Goal: Information Seeking & Learning: Learn about a topic

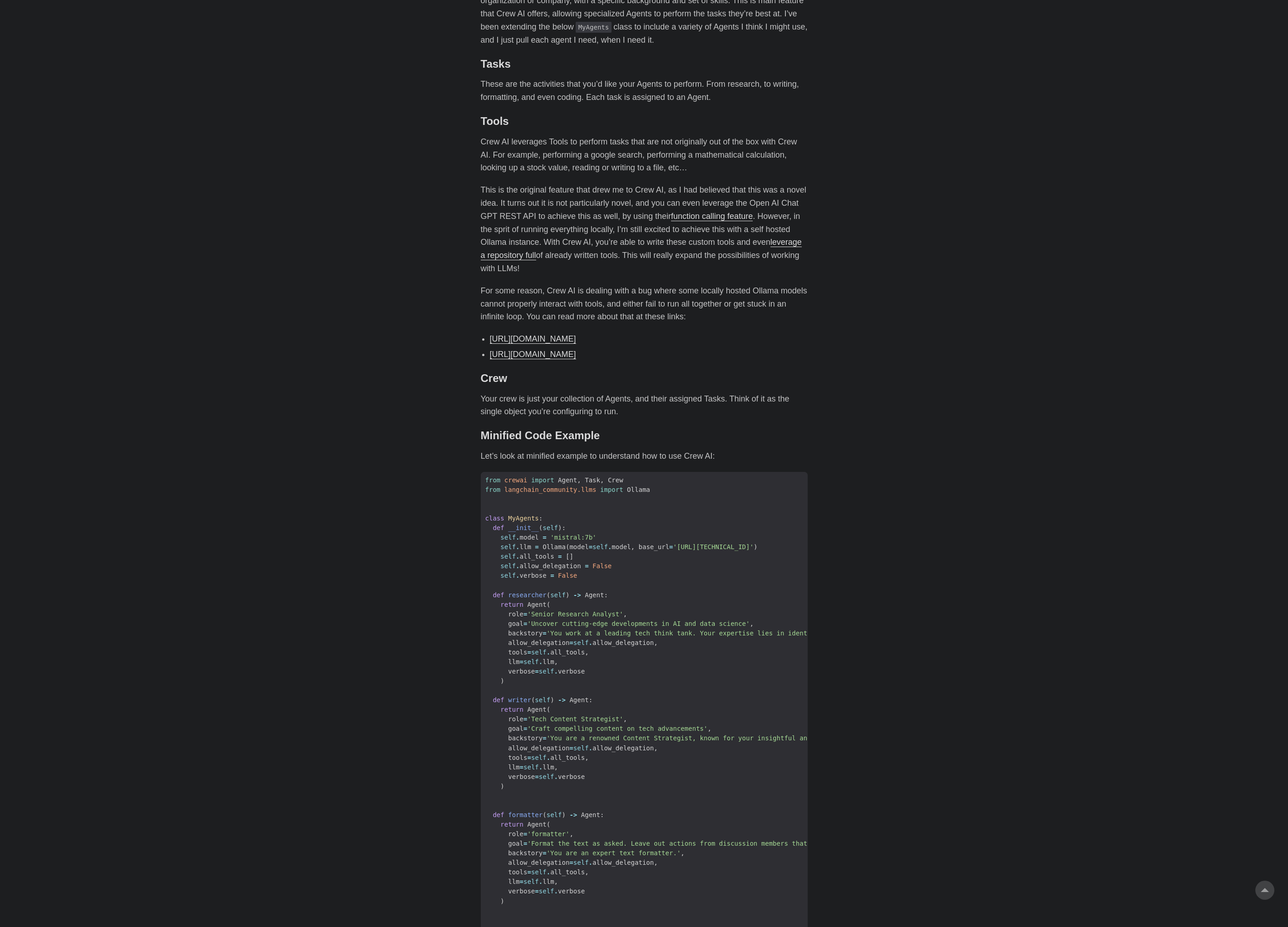
scroll to position [662, 0]
drag, startPoint x: 505, startPoint y: 136, endPoint x: 641, endPoint y: 159, distance: 137.9
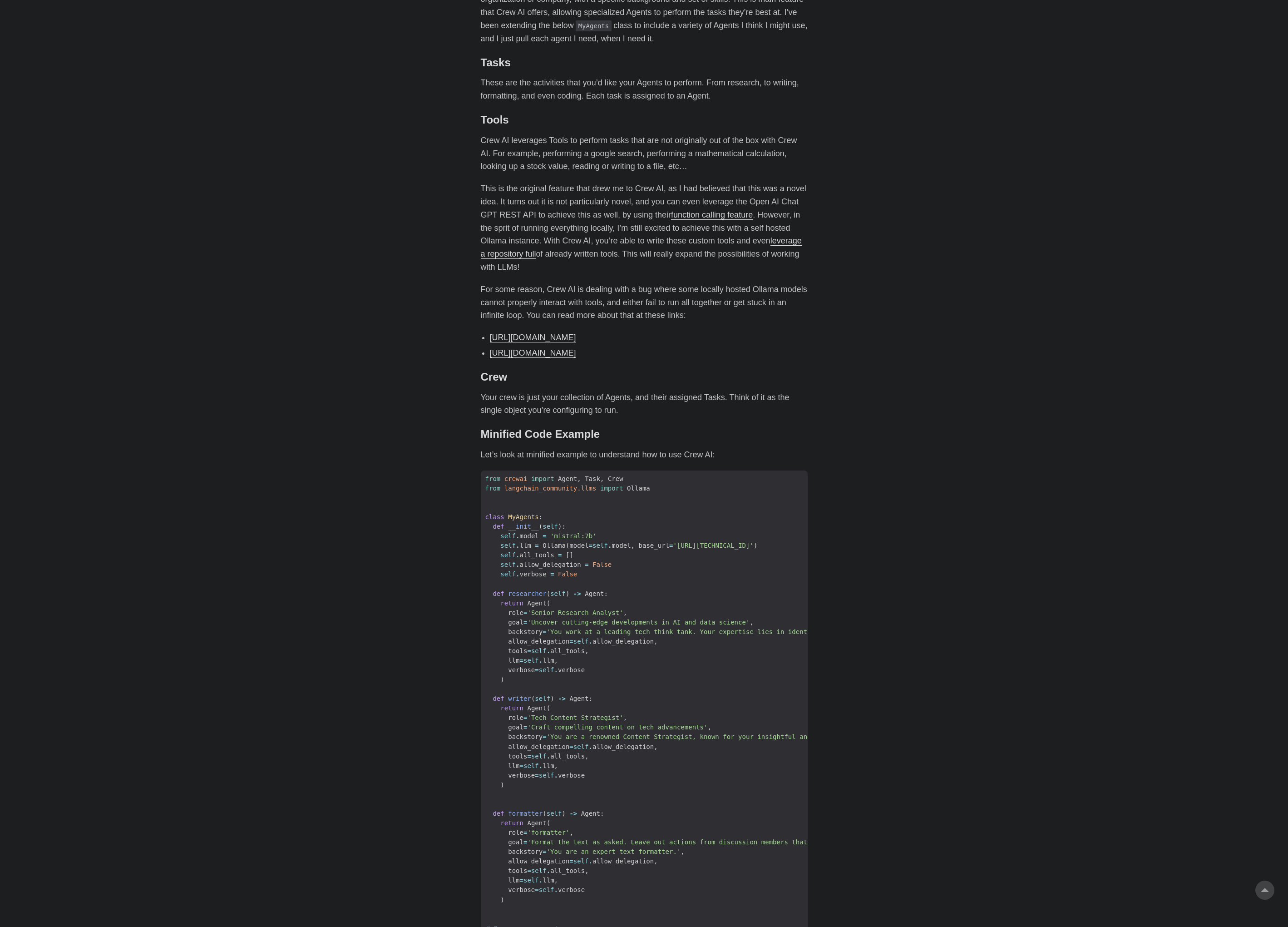
click at [641, 159] on p "Crew AI leverages Tools to perform tasks that are not originally out of the box…" at bounding box center [644, 154] width 327 height 39
click at [642, 160] on p "Crew AI leverages Tools to perform tasks that are not originally out of the box…" at bounding box center [644, 154] width 327 height 39
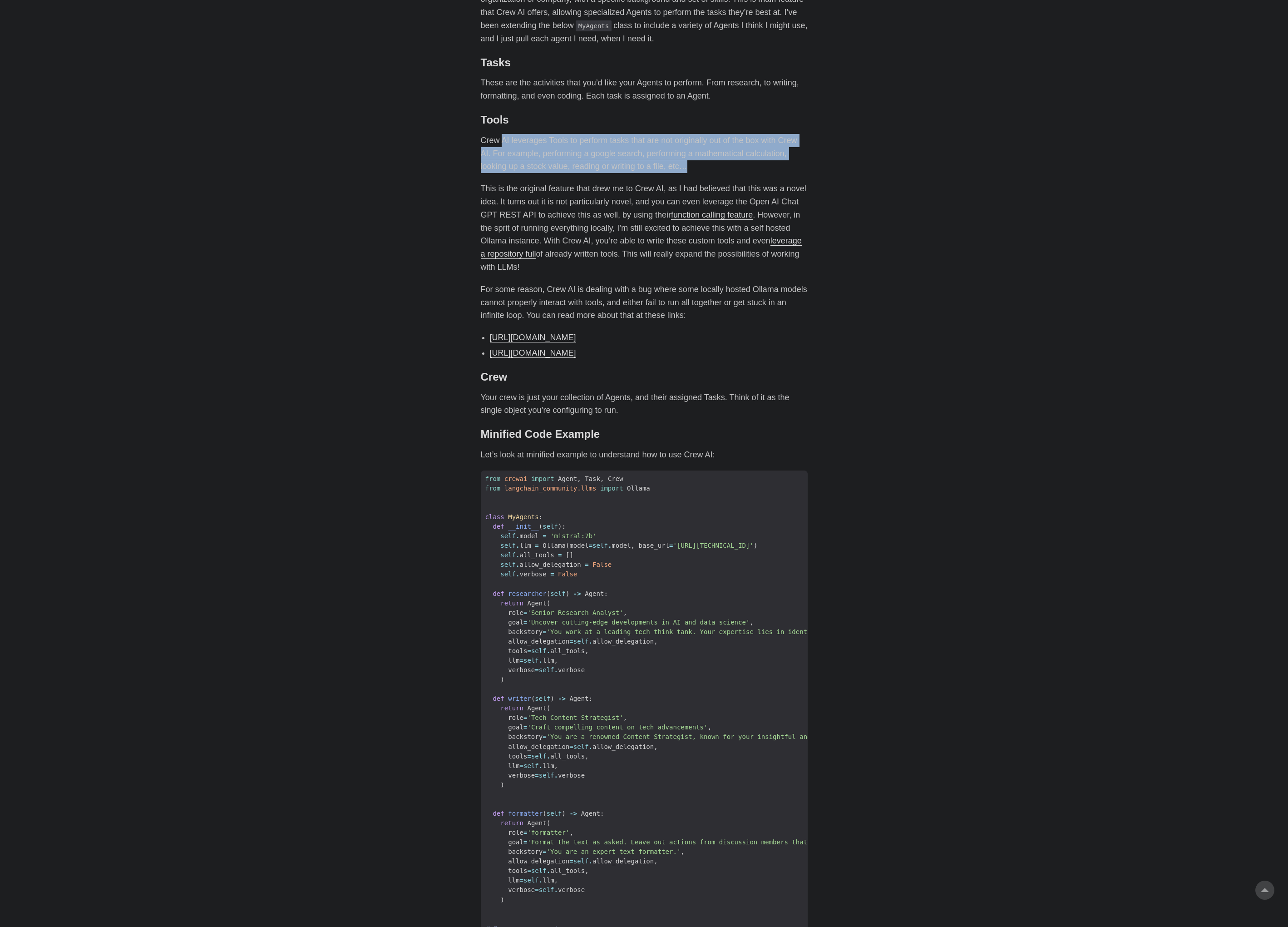
drag, startPoint x: 505, startPoint y: 129, endPoint x: 700, endPoint y: 156, distance: 196.9
click at [700, 156] on p "Crew AI leverages Tools to perform tasks that are not originally out of the box…" at bounding box center [644, 154] width 327 height 39
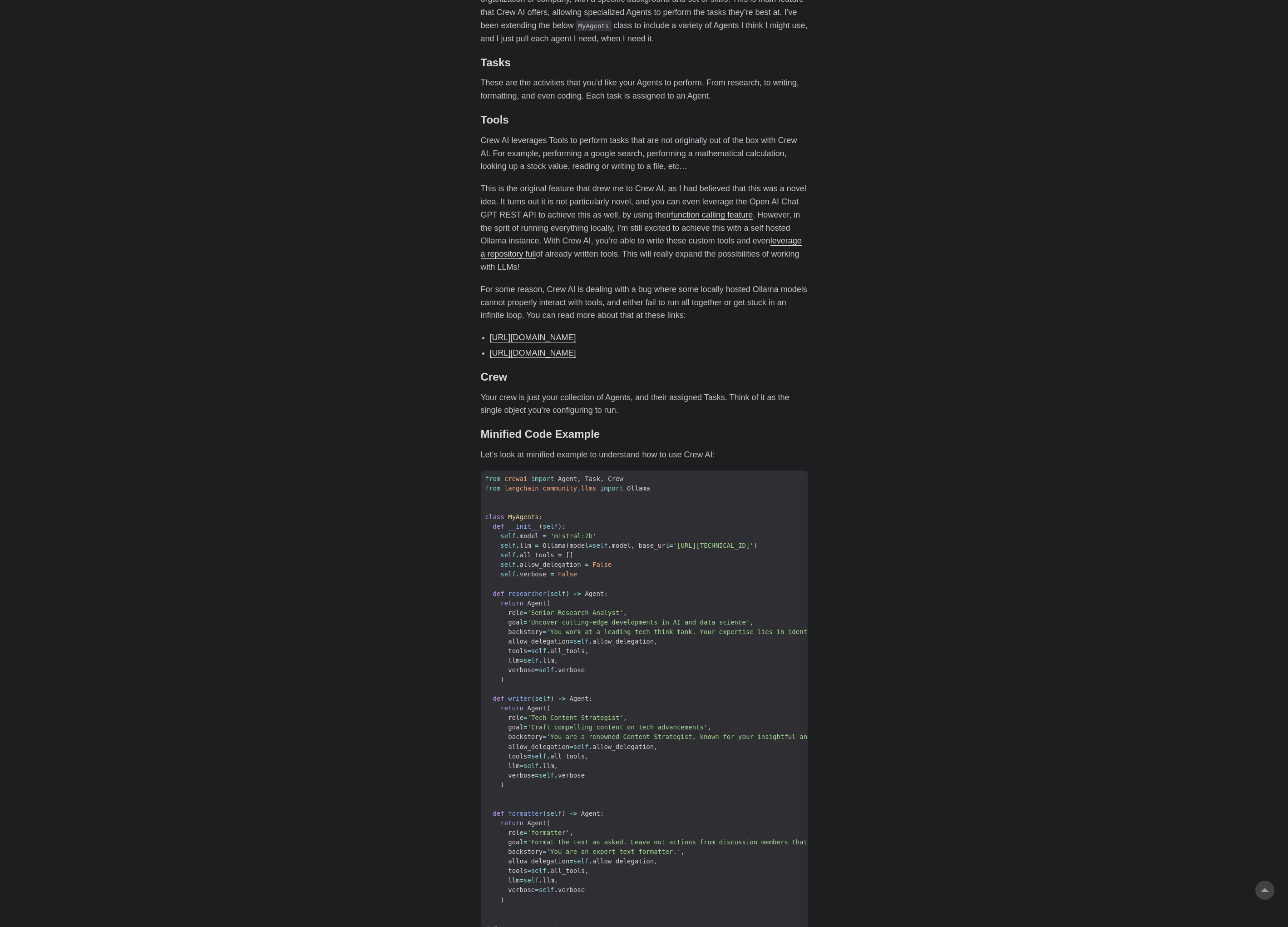
click at [700, 156] on p "Crew AI leverages Tools to perform tasks that are not originally out of the box…" at bounding box center [644, 154] width 327 height 39
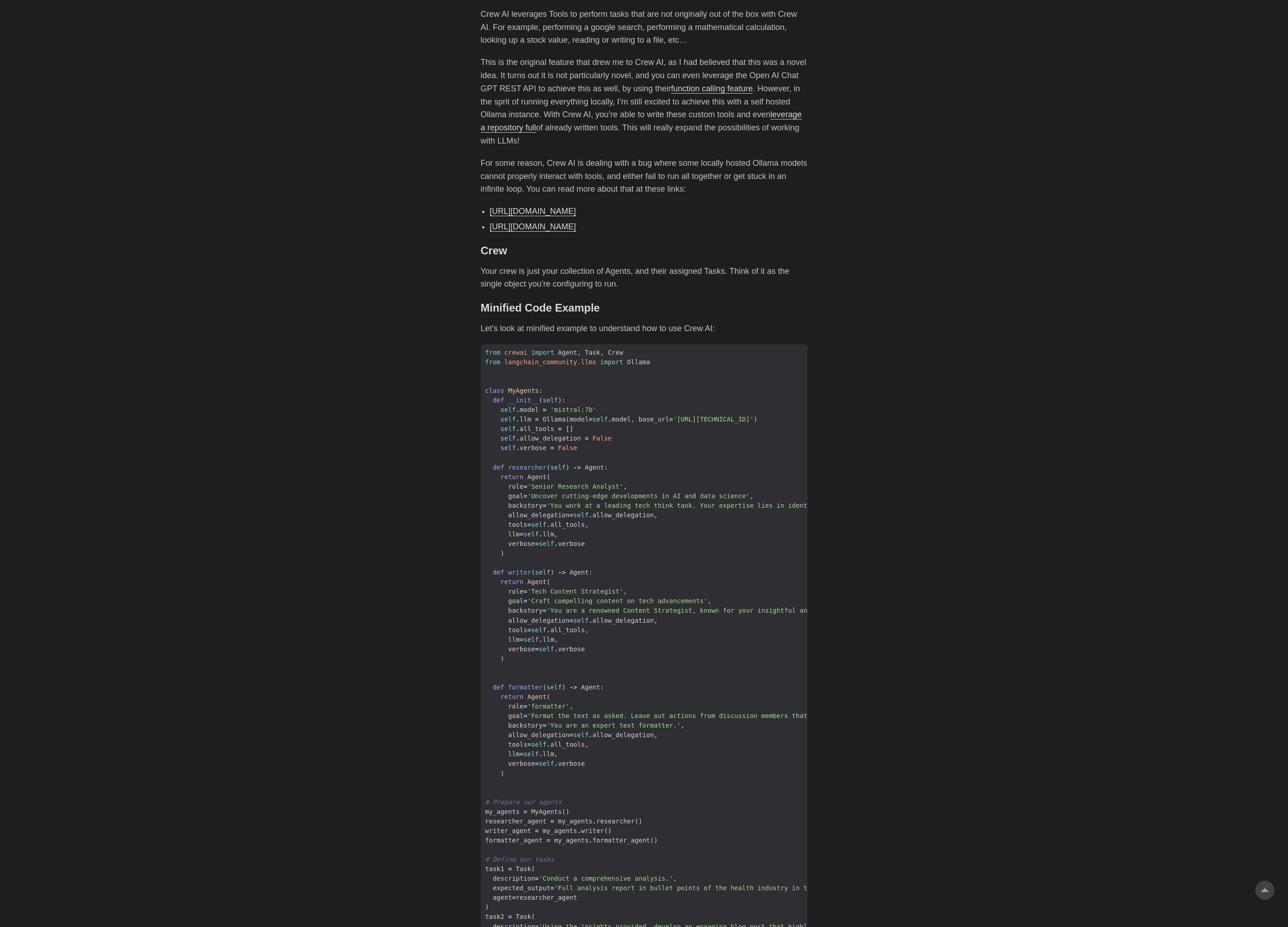
scroll to position [818, 0]
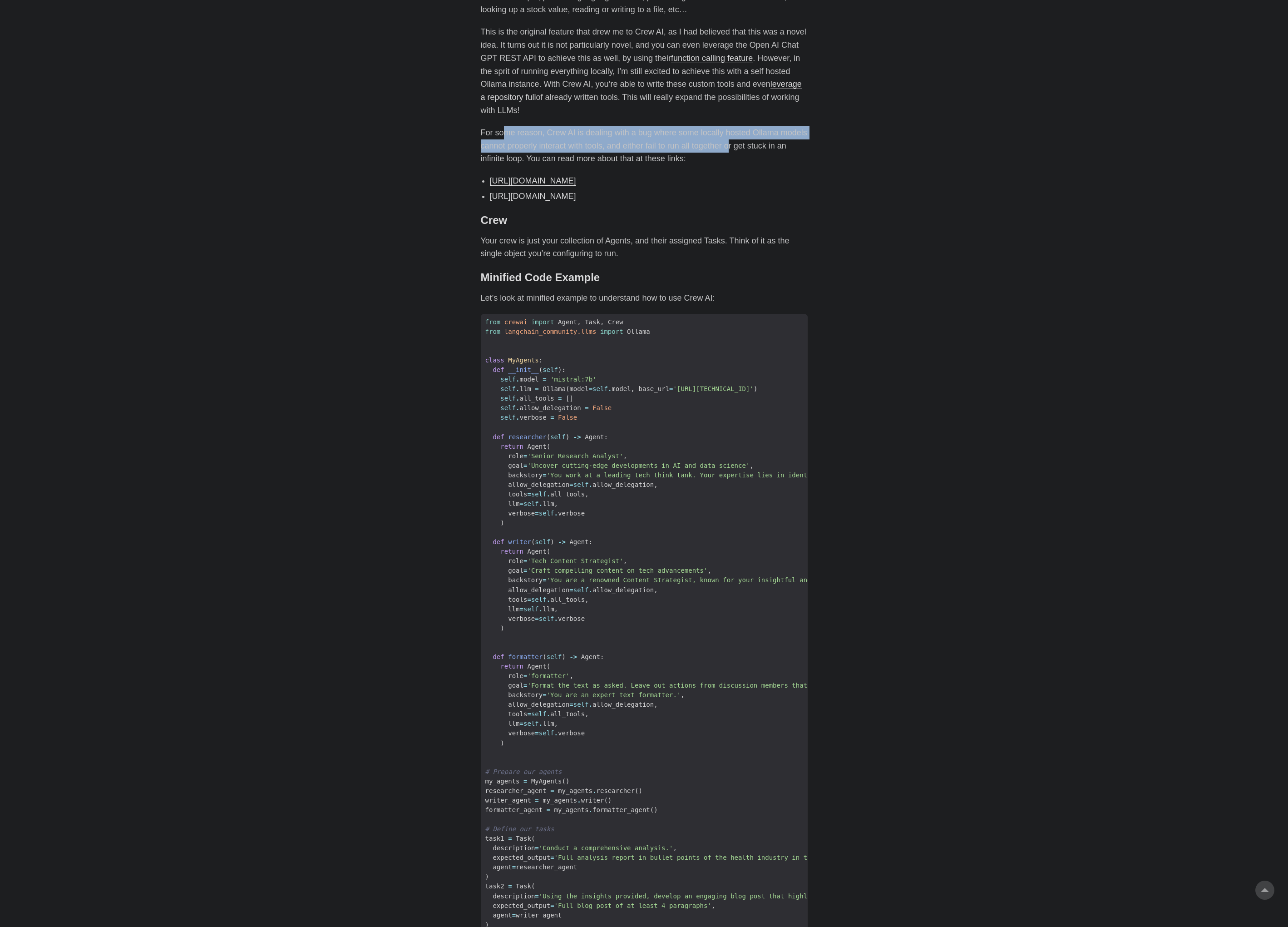
drag, startPoint x: 502, startPoint y: 123, endPoint x: 732, endPoint y: 138, distance: 230.5
click at [732, 138] on p "For some reason, Crew AI is dealing with a bug where some locally hosted Ollama…" at bounding box center [644, 146] width 327 height 39
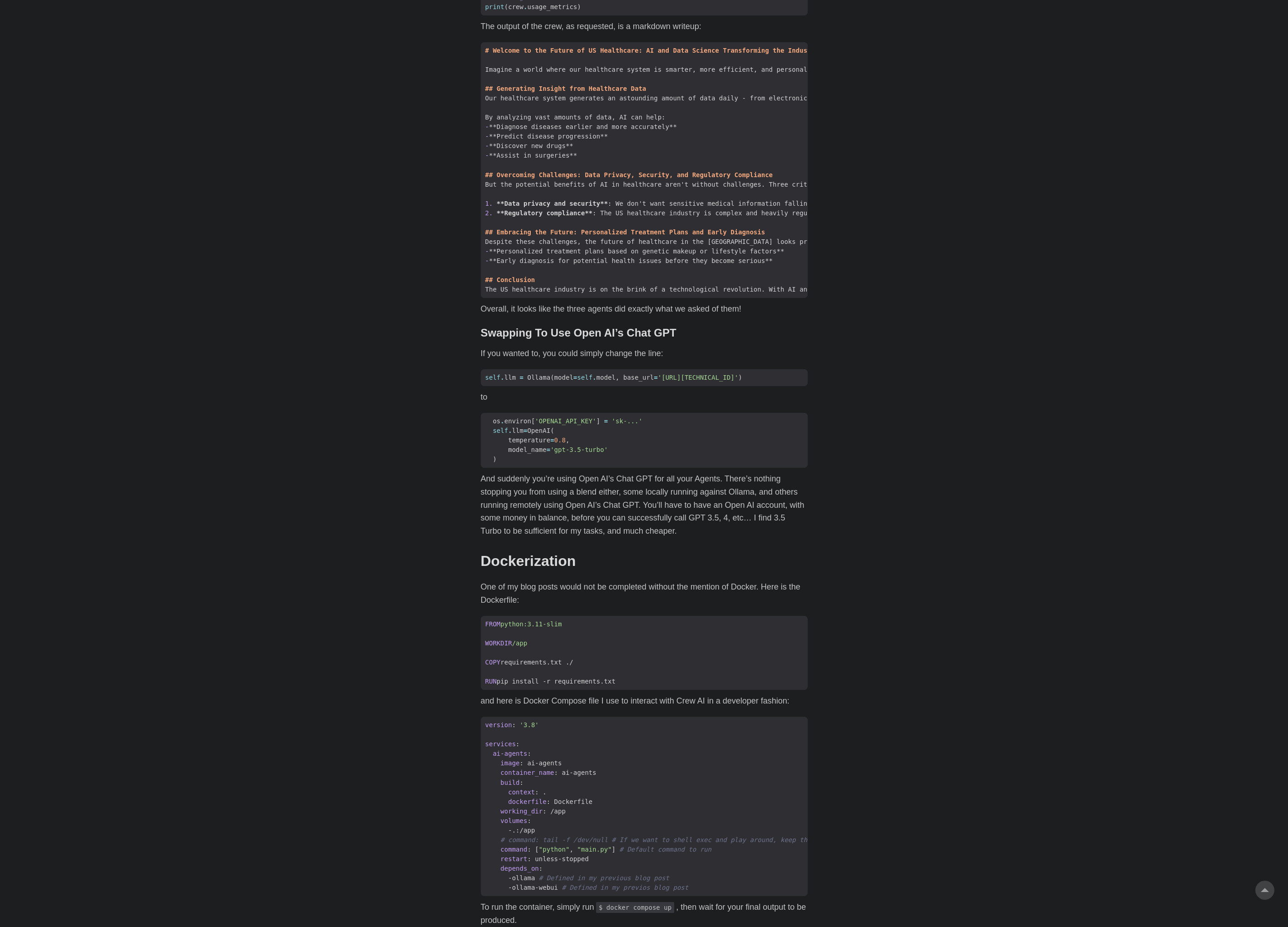
scroll to position [2151, 0]
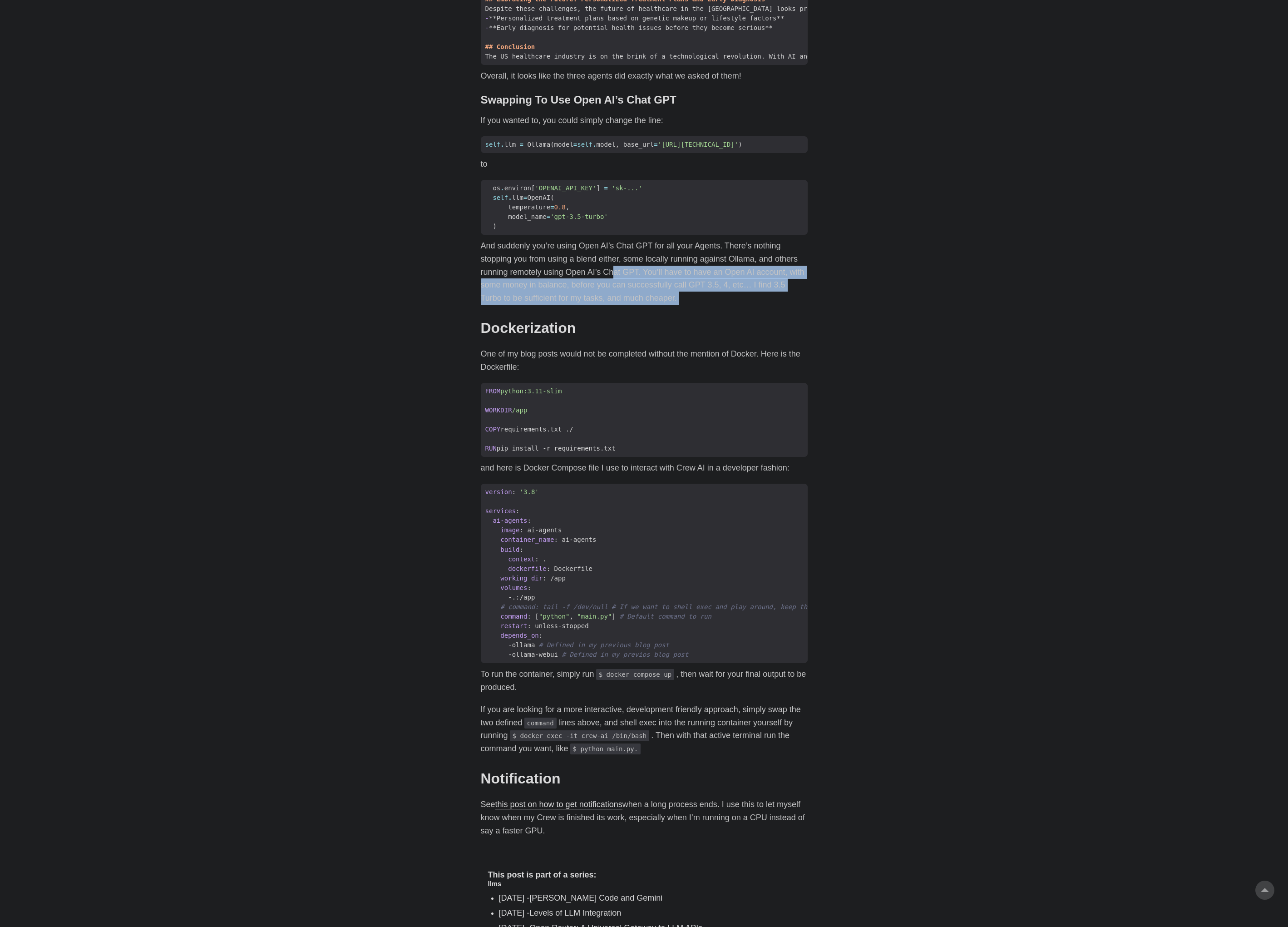
drag, startPoint x: 612, startPoint y: 266, endPoint x: 727, endPoint y: 315, distance: 125.0
drag, startPoint x: 726, startPoint y: 314, endPoint x: 639, endPoint y: 274, distance: 95.8
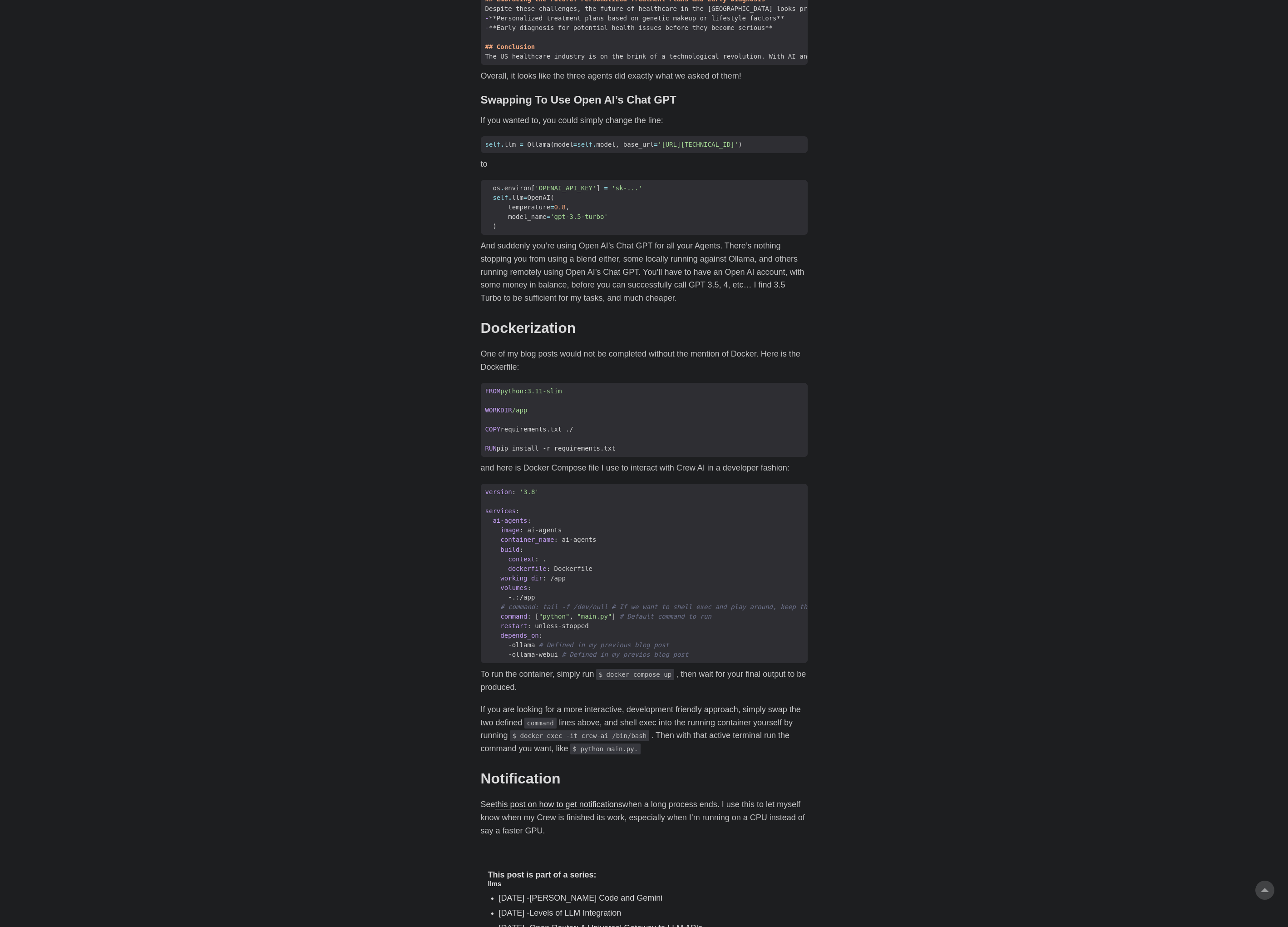
drag, startPoint x: 651, startPoint y: 303, endPoint x: 656, endPoint y: 303, distance: 5.0
drag, startPoint x: 661, startPoint y: 302, endPoint x: 596, endPoint y: 272, distance: 71.6
click at [640, 319] on h2 "Dockerization #" at bounding box center [644, 328] width 327 height 18
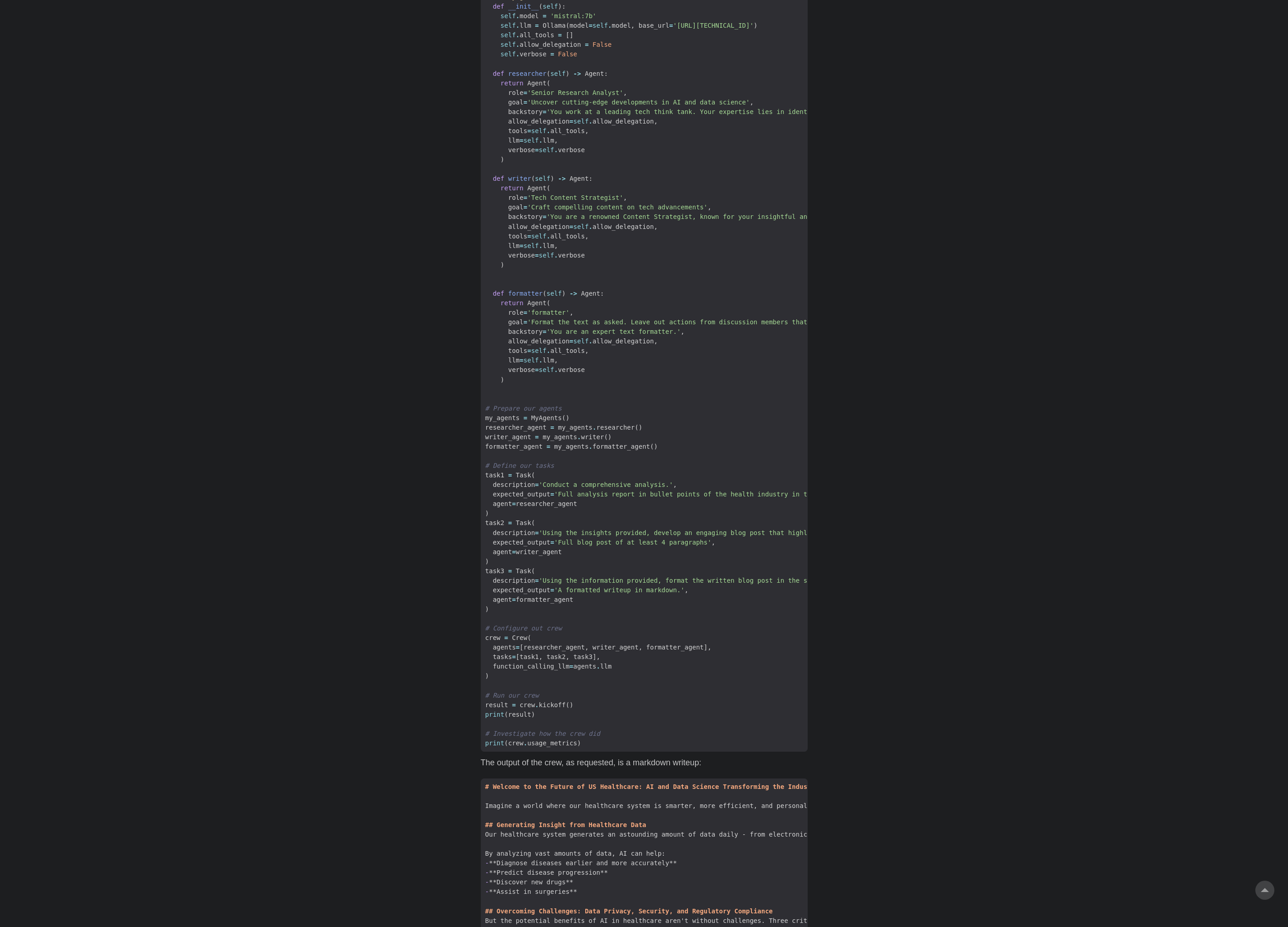
scroll to position [1254, 0]
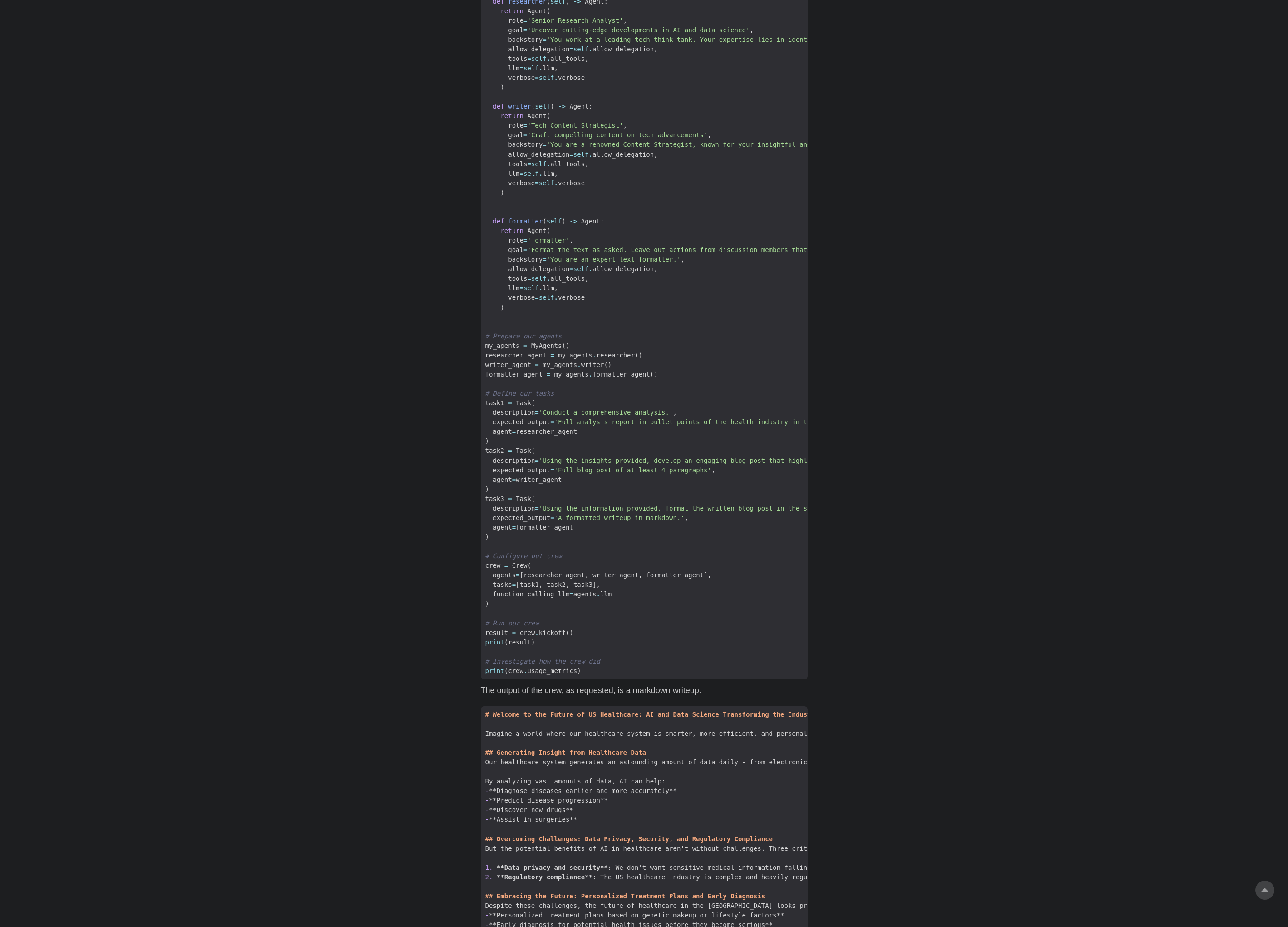
click at [764, 236] on span "role = 'formatter' ," at bounding box center [1112, 240] width 1263 height 10
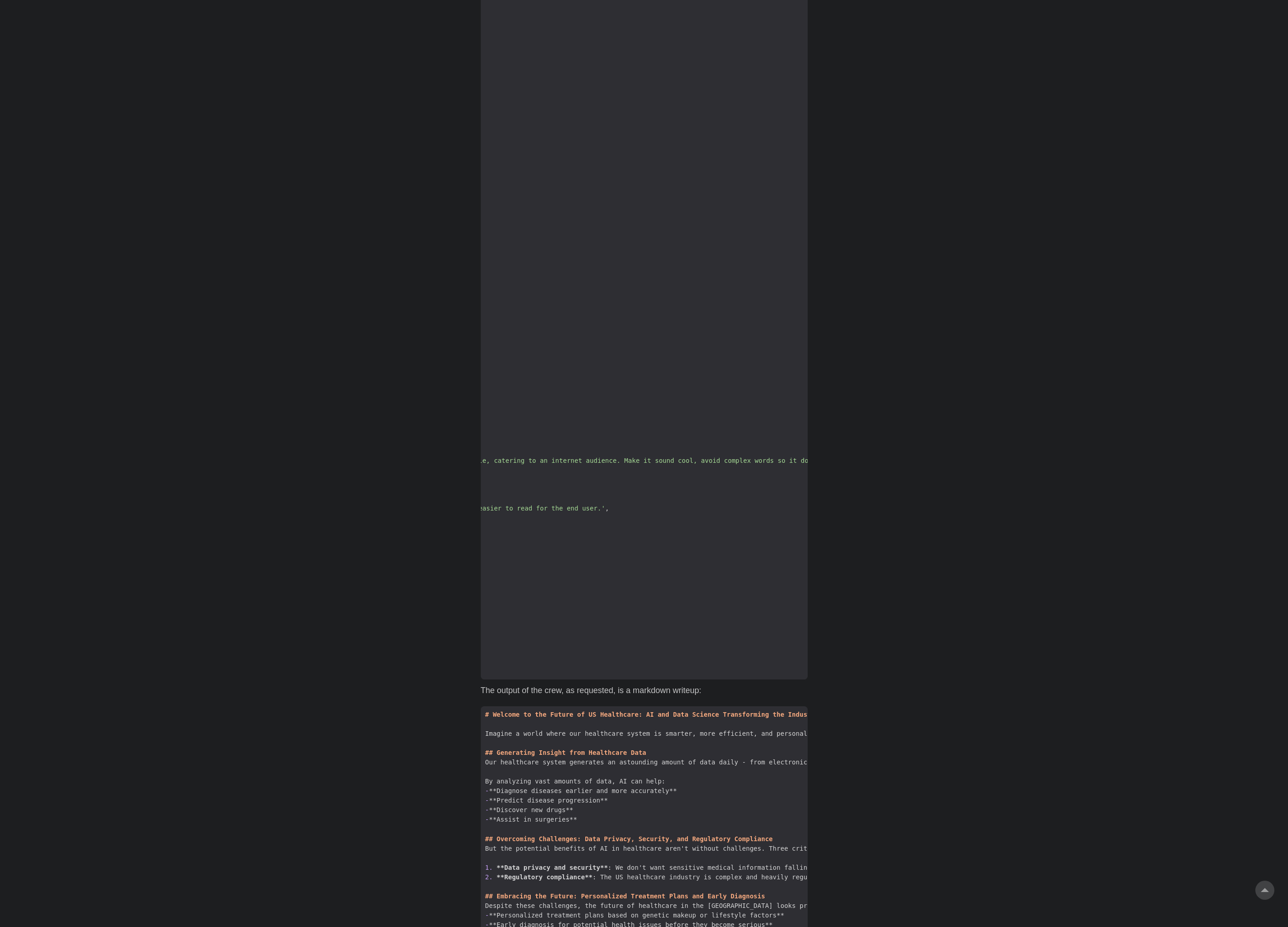
scroll to position [0, 880]
drag, startPoint x: 752, startPoint y: 239, endPoint x: 548, endPoint y: 268, distance: 206.1
click at [548, 267] on code "from crewai import Agent , Task , Crew from langchain_community.llms import Oll…" at bounding box center [644, 279] width 327 height 801
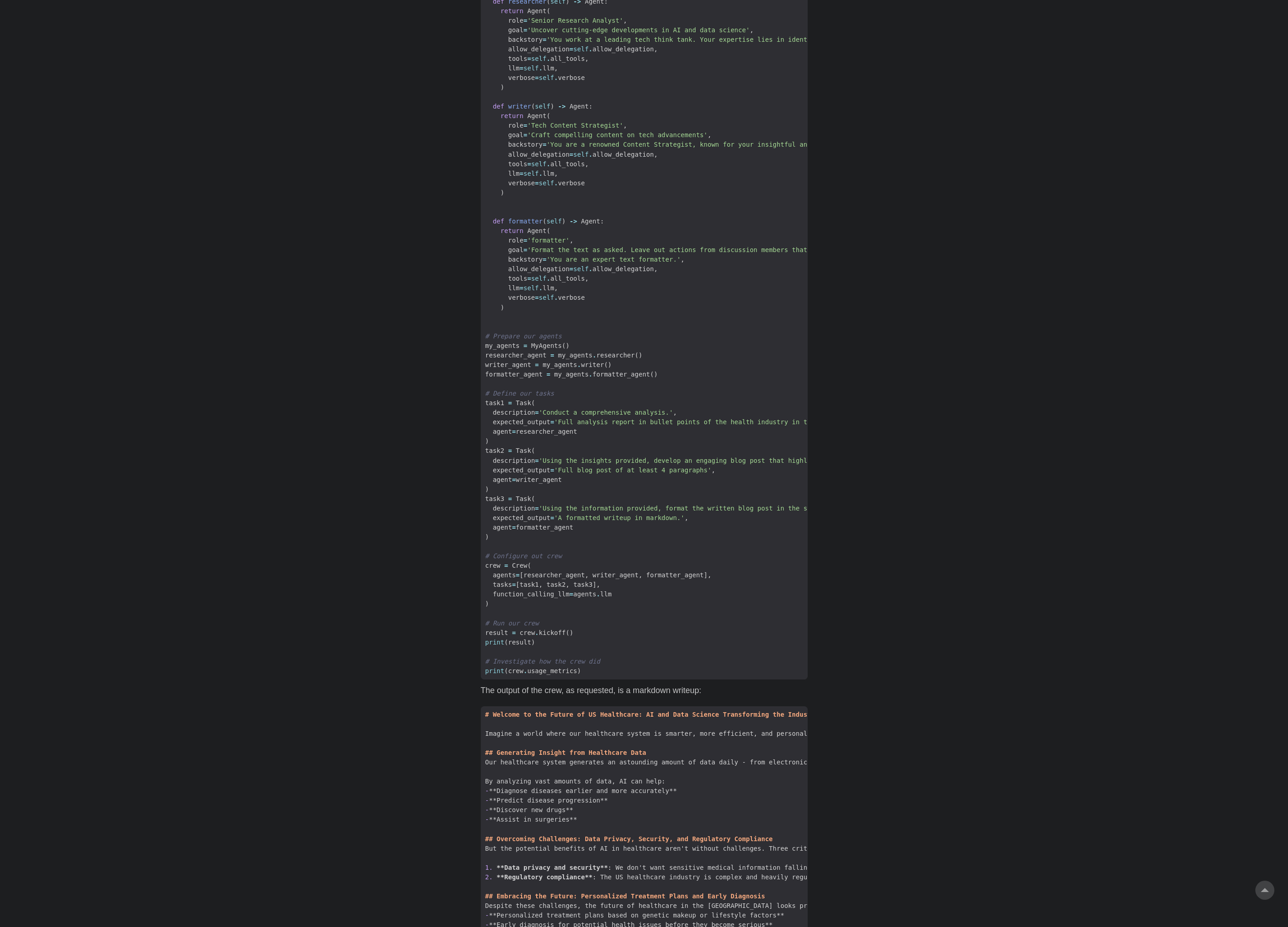
drag, startPoint x: 536, startPoint y: 671, endPoint x: 555, endPoint y: 669, distance: 19.1
click at [555, 669] on code "from crewai import Agent , Task , Crew from langchain_community.llms import Oll…" at bounding box center [644, 279] width 327 height 801
click at [625, 398] on span "task1 = Task (" at bounding box center [1112, 403] width 1263 height 10
drag, startPoint x: 496, startPoint y: 334, endPoint x: 705, endPoint y: 363, distance: 211.0
click at [704, 363] on code "from crewai import Agent , Task , Crew from langchain_community.llms import Oll…" at bounding box center [644, 279] width 327 height 801
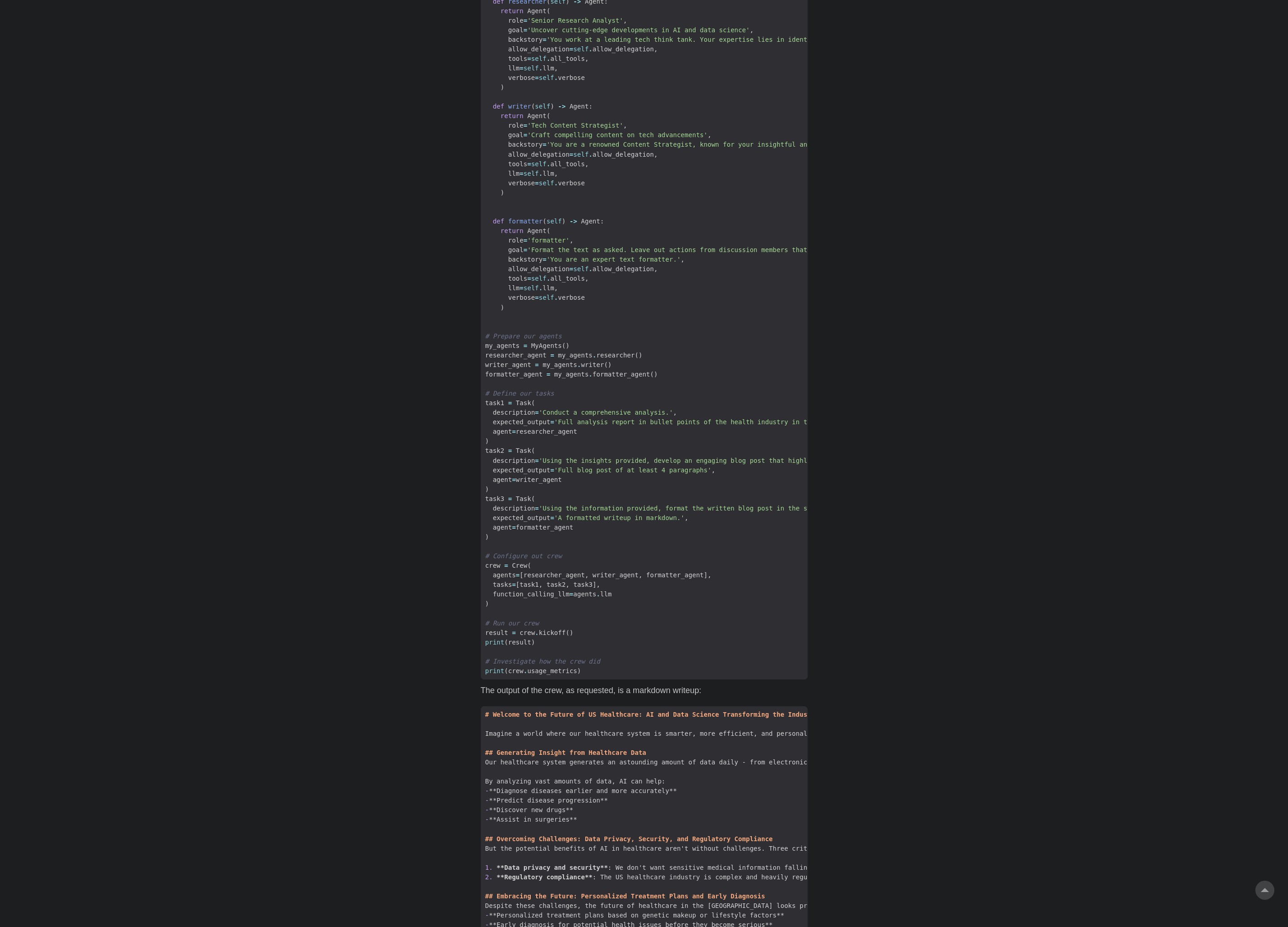
click at [705, 370] on span "formatter_agent = my_agents . formatter_agent ()" at bounding box center [1112, 374] width 1263 height 10
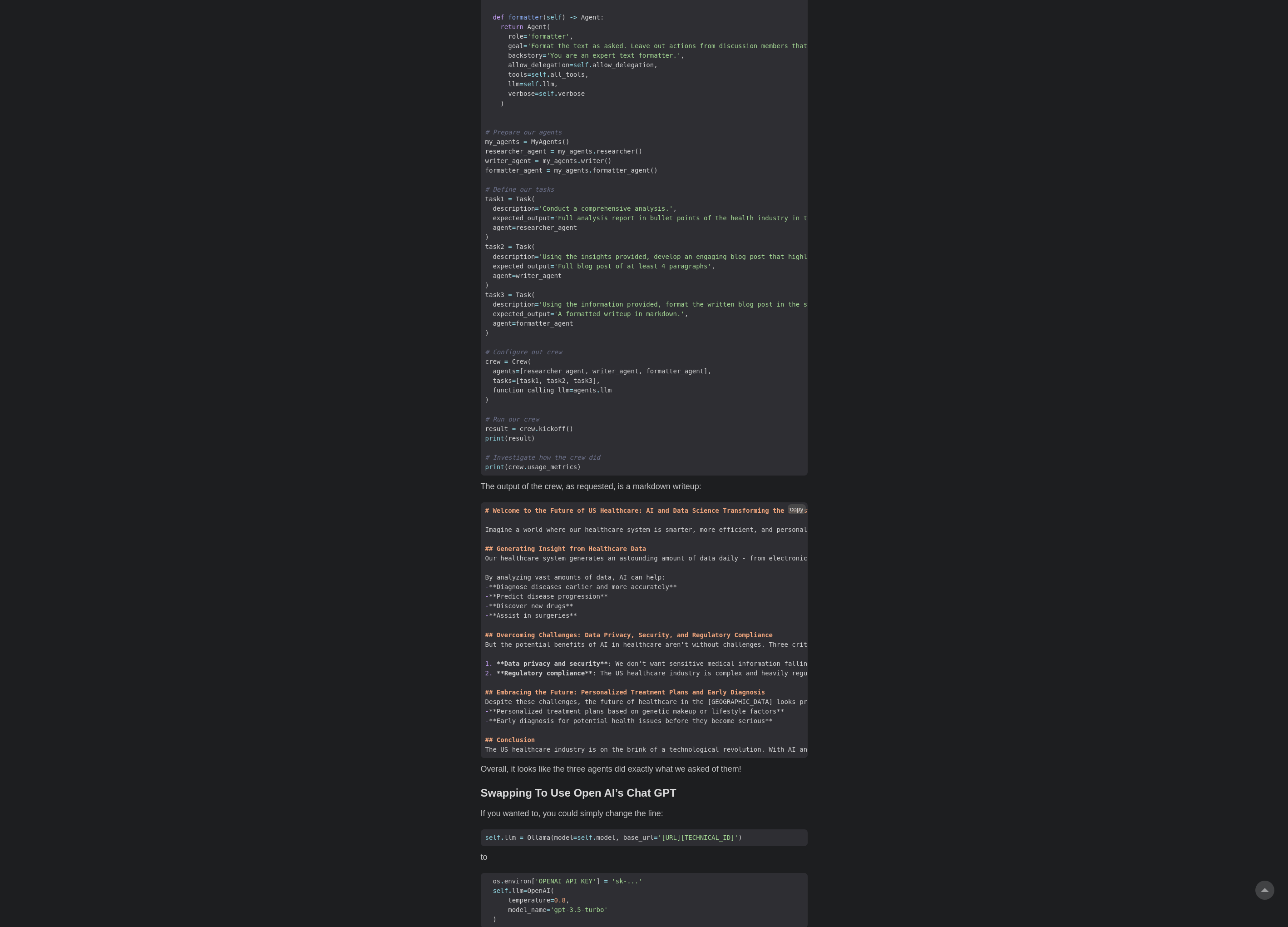
scroll to position [1453, 0]
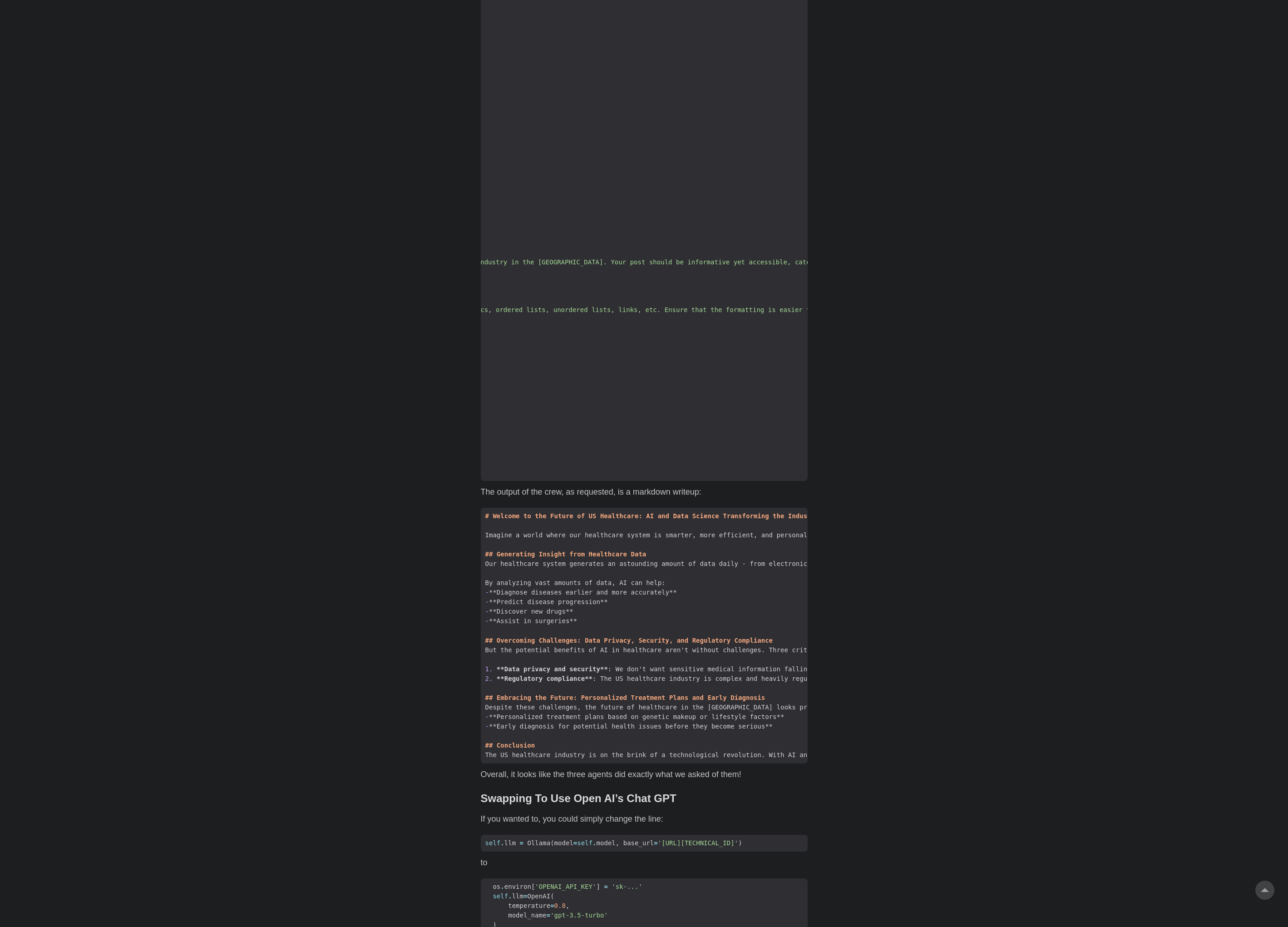
drag, startPoint x: 632, startPoint y: 208, endPoint x: 655, endPoint y: 242, distance: 41.0
click at [824, 209] on body "[PERSON_NAME] Home About Posts Tags Archive Resume" at bounding box center [644, 239] width 1288 height 3383
drag, startPoint x: 654, startPoint y: 241, endPoint x: 656, endPoint y: 247, distance: 6.3
click at [654, 248] on span "task2 = Task (" at bounding box center [493, 252] width 1263 height 10
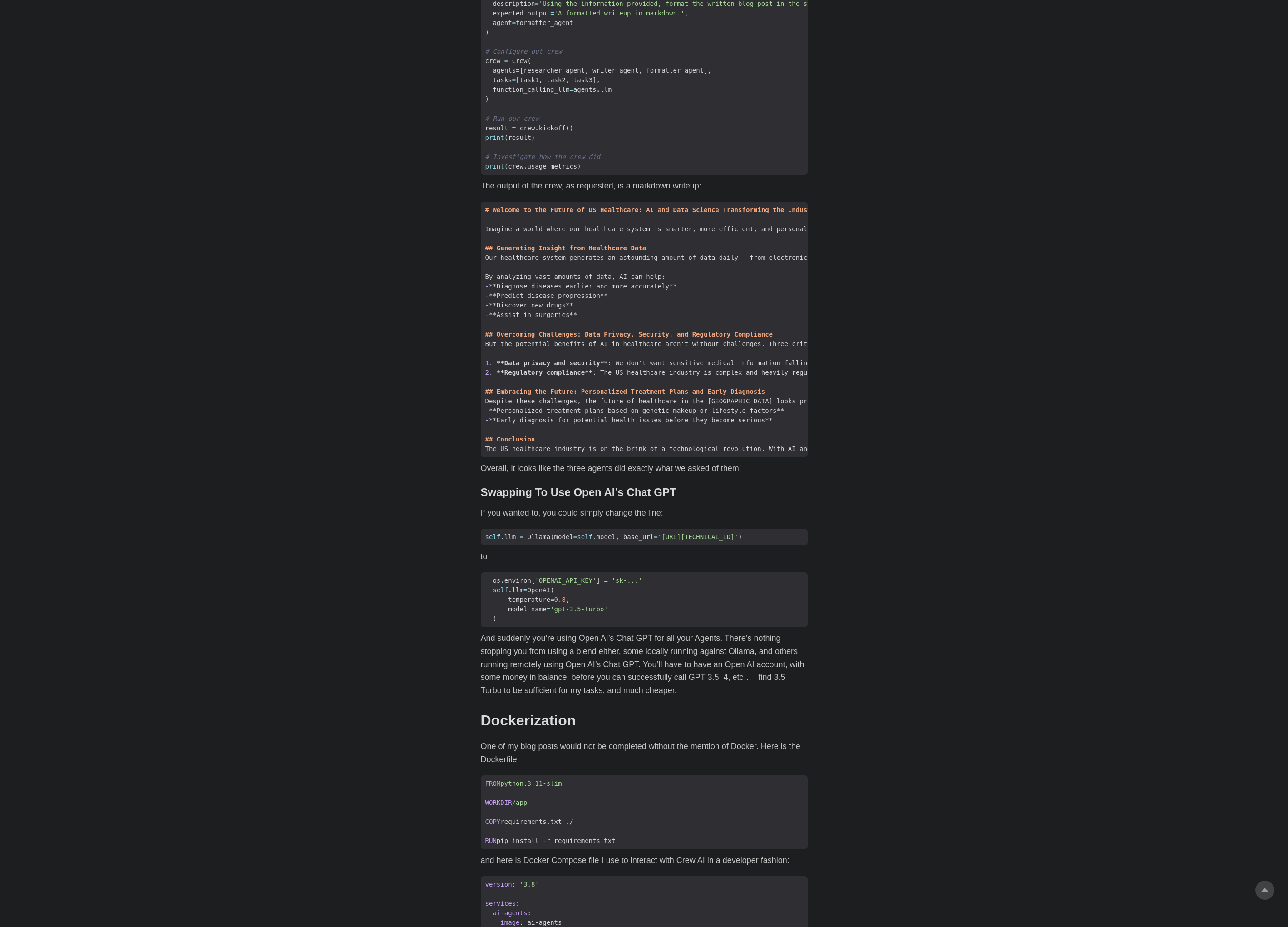
scroll to position [1759, 0]
drag, startPoint x: 547, startPoint y: 252, endPoint x: 671, endPoint y: 312, distance: 137.8
click at [671, 312] on code "# Welcome to the Future of US Healthcare: AI and Data Science Transforming the …" at bounding box center [644, 329] width 327 height 256
click at [672, 320] on span at bounding box center [1314, 324] width 1666 height 10
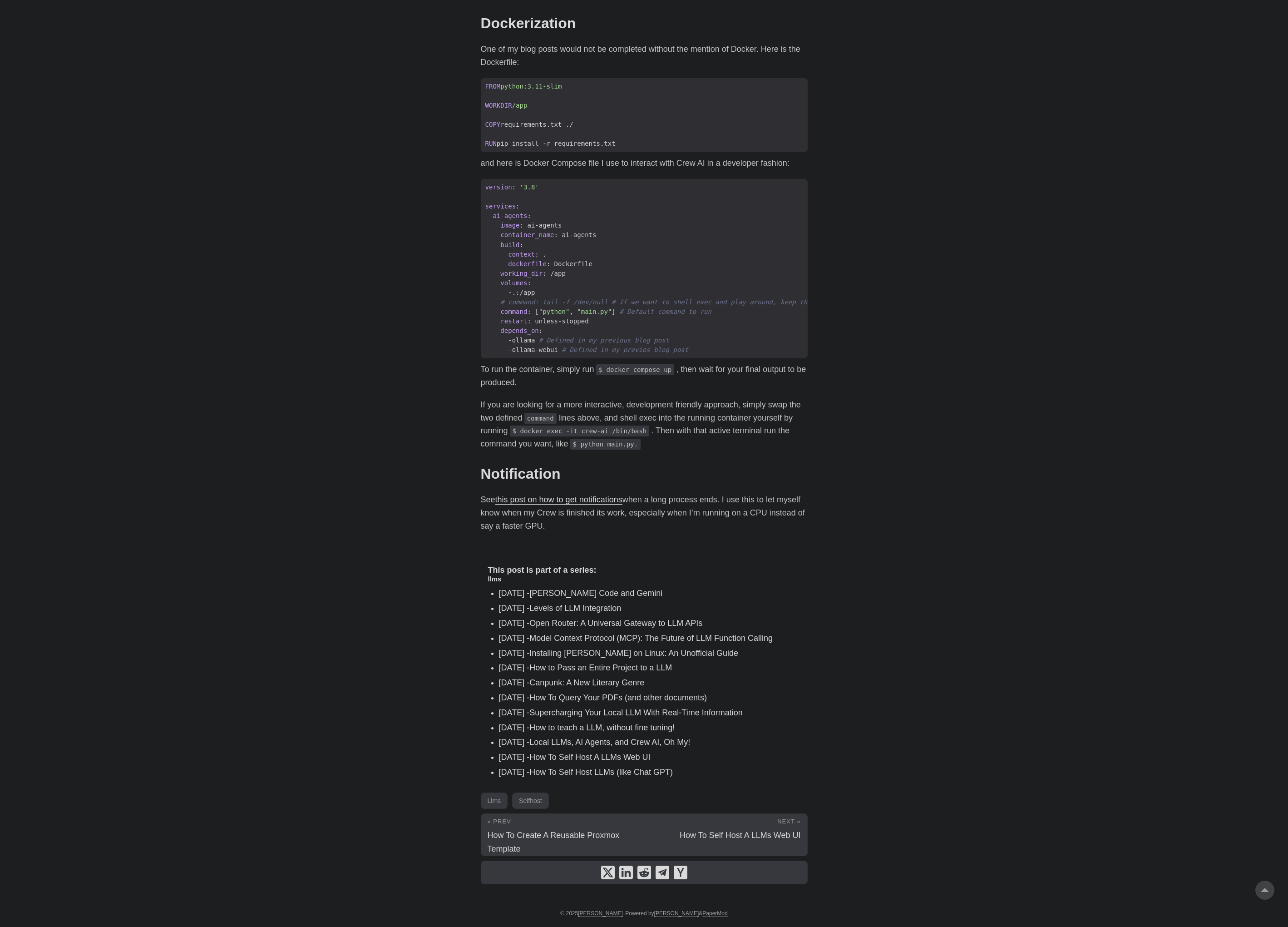
scroll to position [2457, 0]
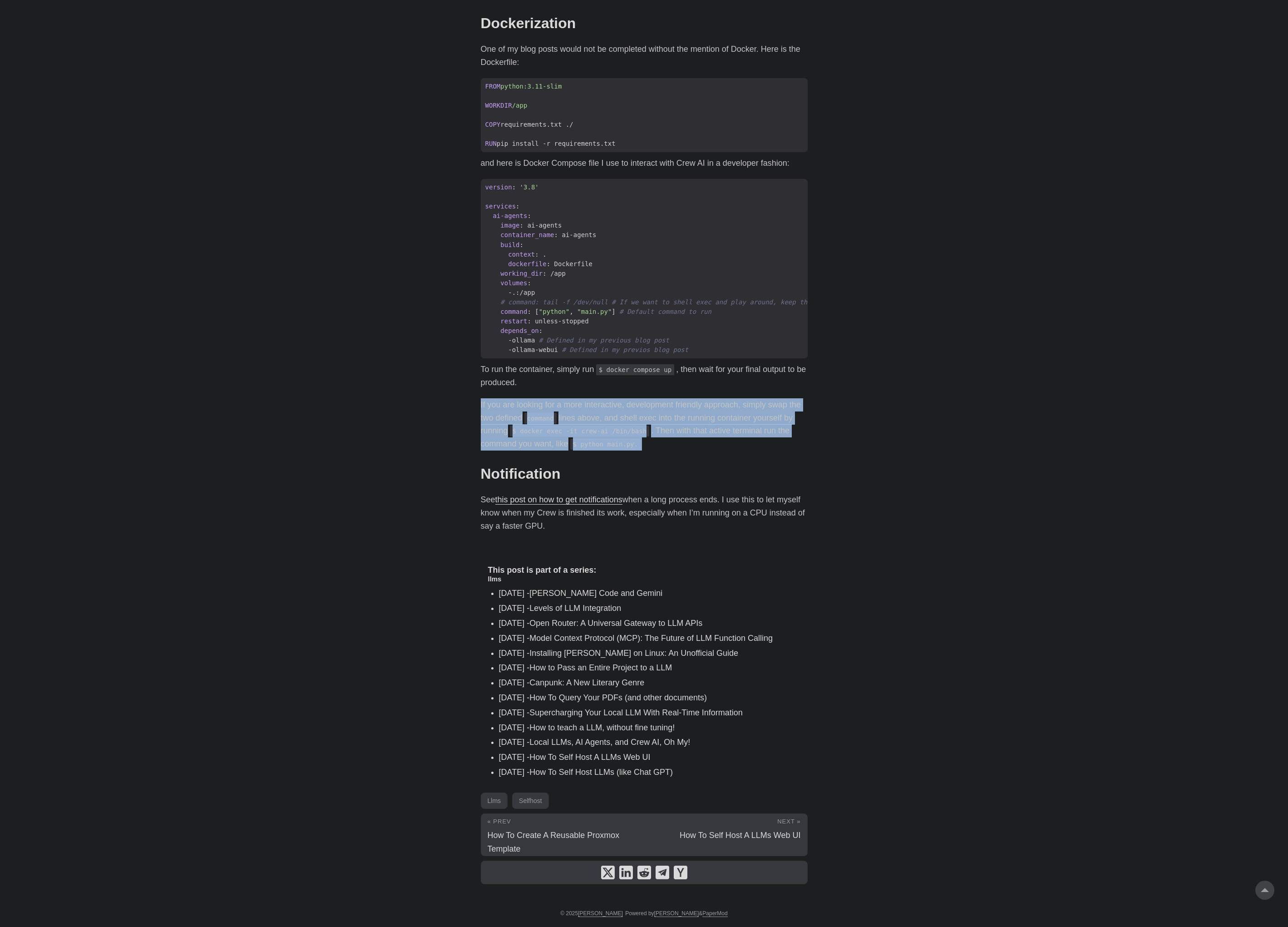
drag, startPoint x: 470, startPoint y: 404, endPoint x: 681, endPoint y: 455, distance: 217.1
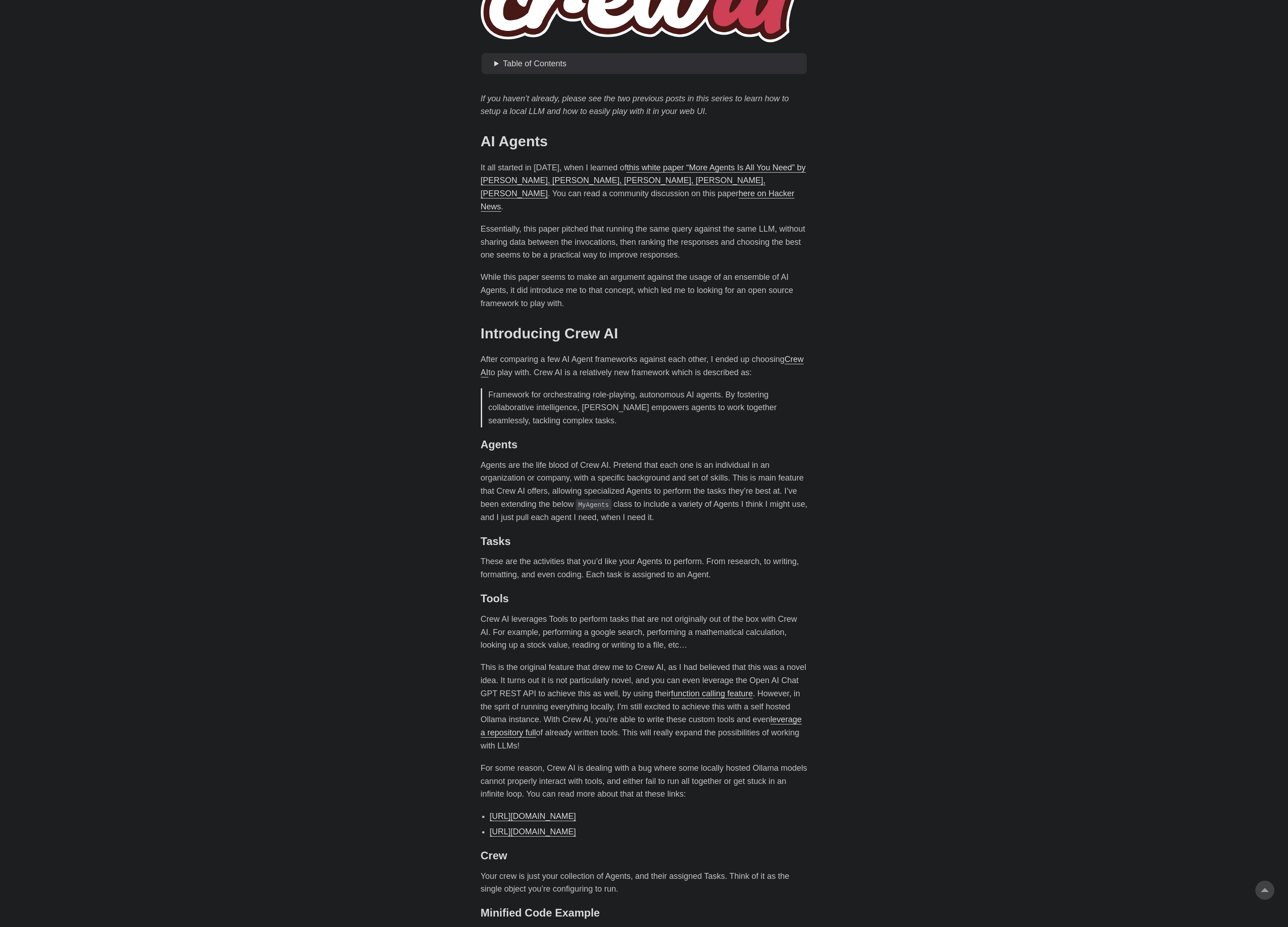
scroll to position [0, 0]
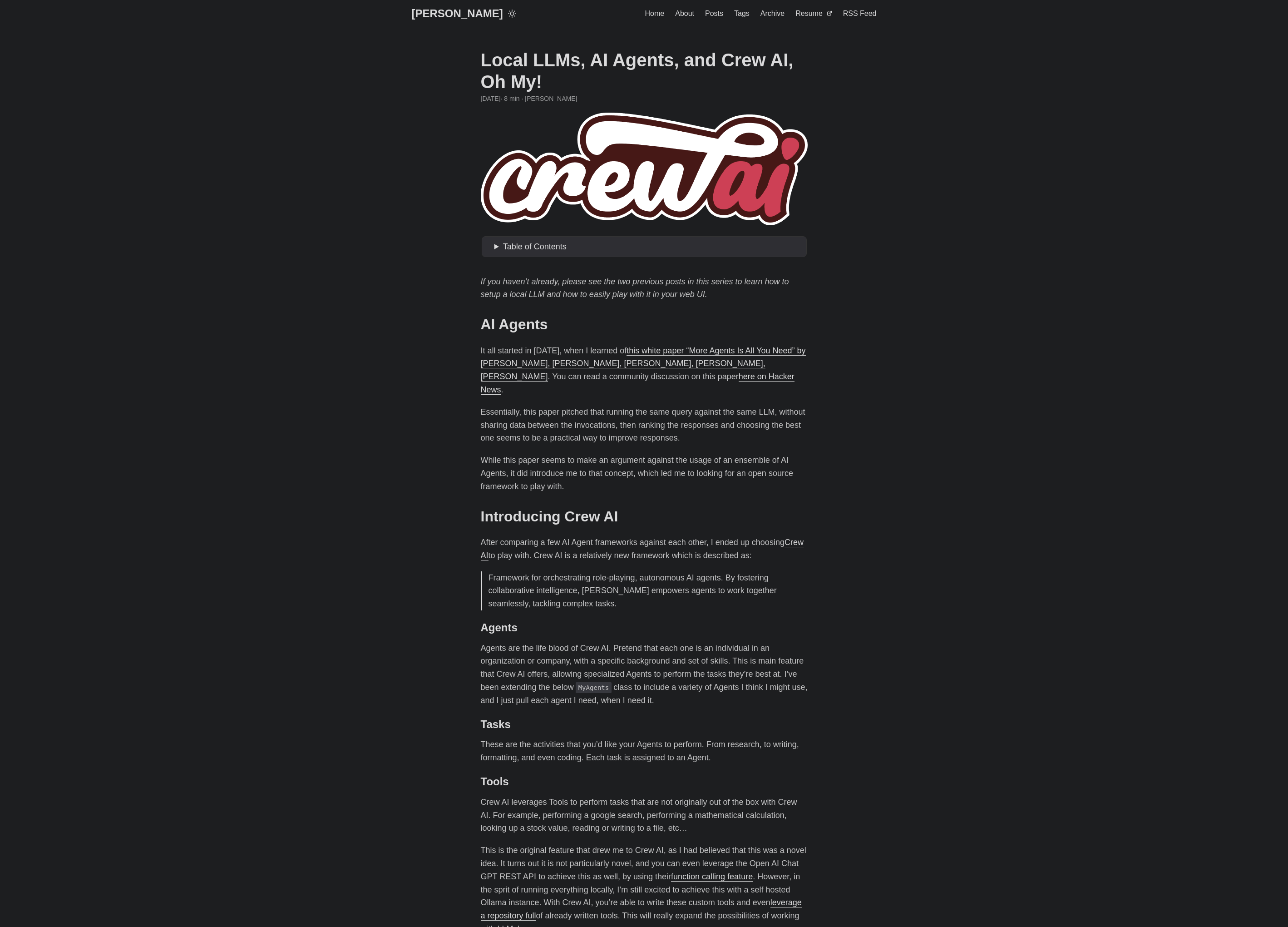
click at [501, 250] on summary "Table of Contents" at bounding box center [648, 247] width 308 height 13
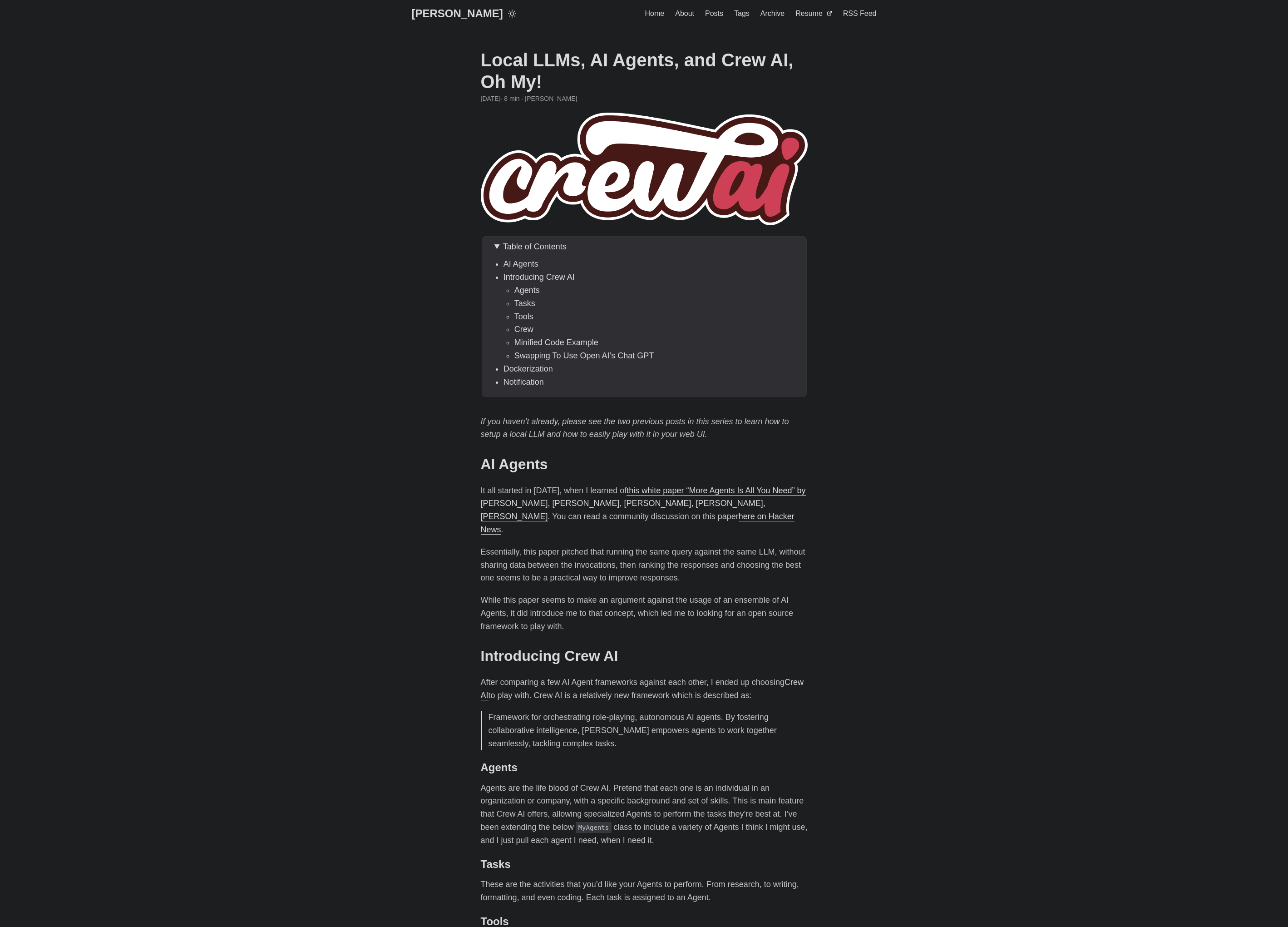
click at [539, 243] on span "Table of Contents" at bounding box center [534, 247] width 64 height 9
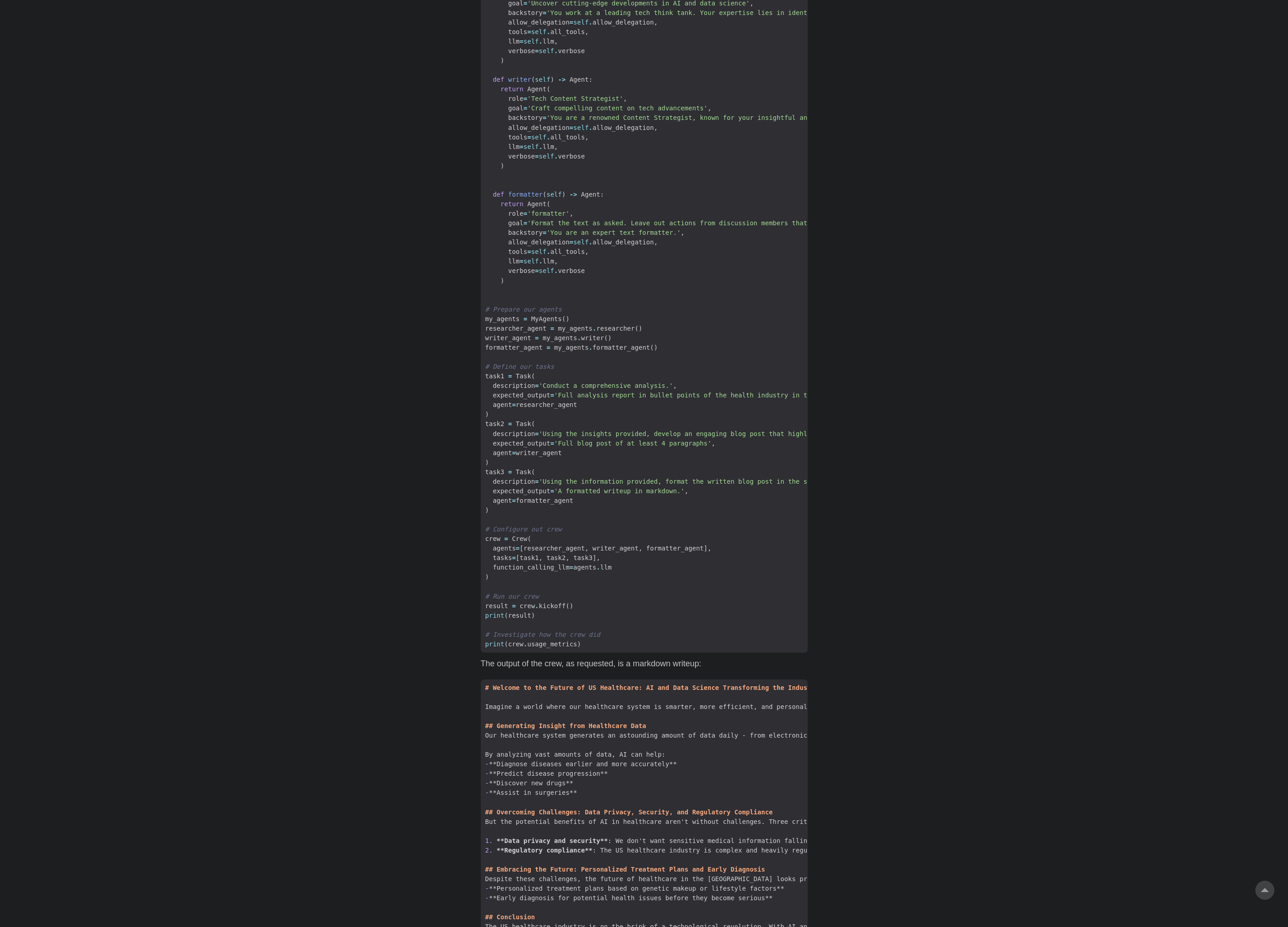
scroll to position [2457, 0]
